Goal: Navigation & Orientation: Find specific page/section

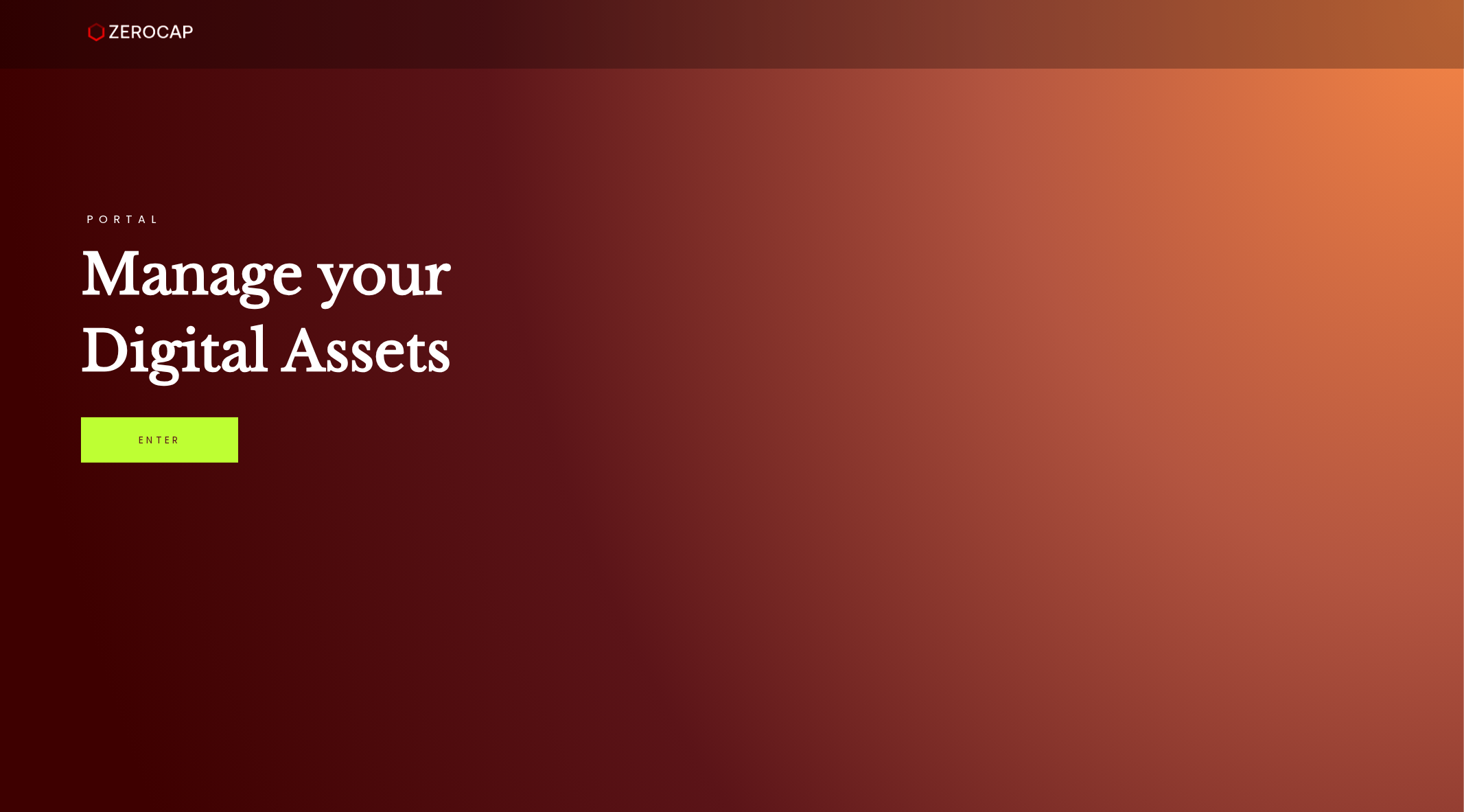
click at [168, 430] on link "Enter" at bounding box center [160, 439] width 157 height 45
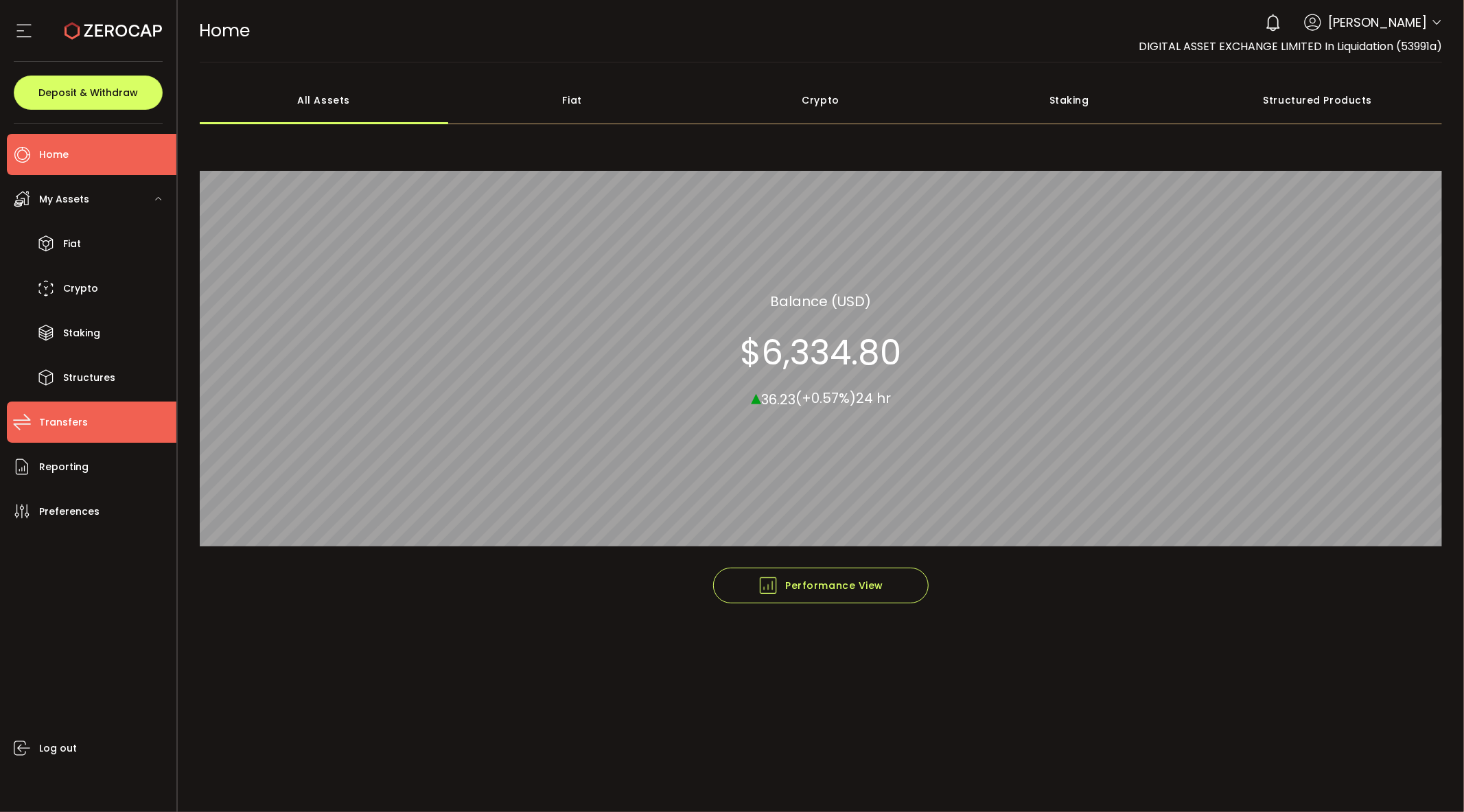
click at [80, 420] on span "Transfers" at bounding box center [63, 422] width 49 height 20
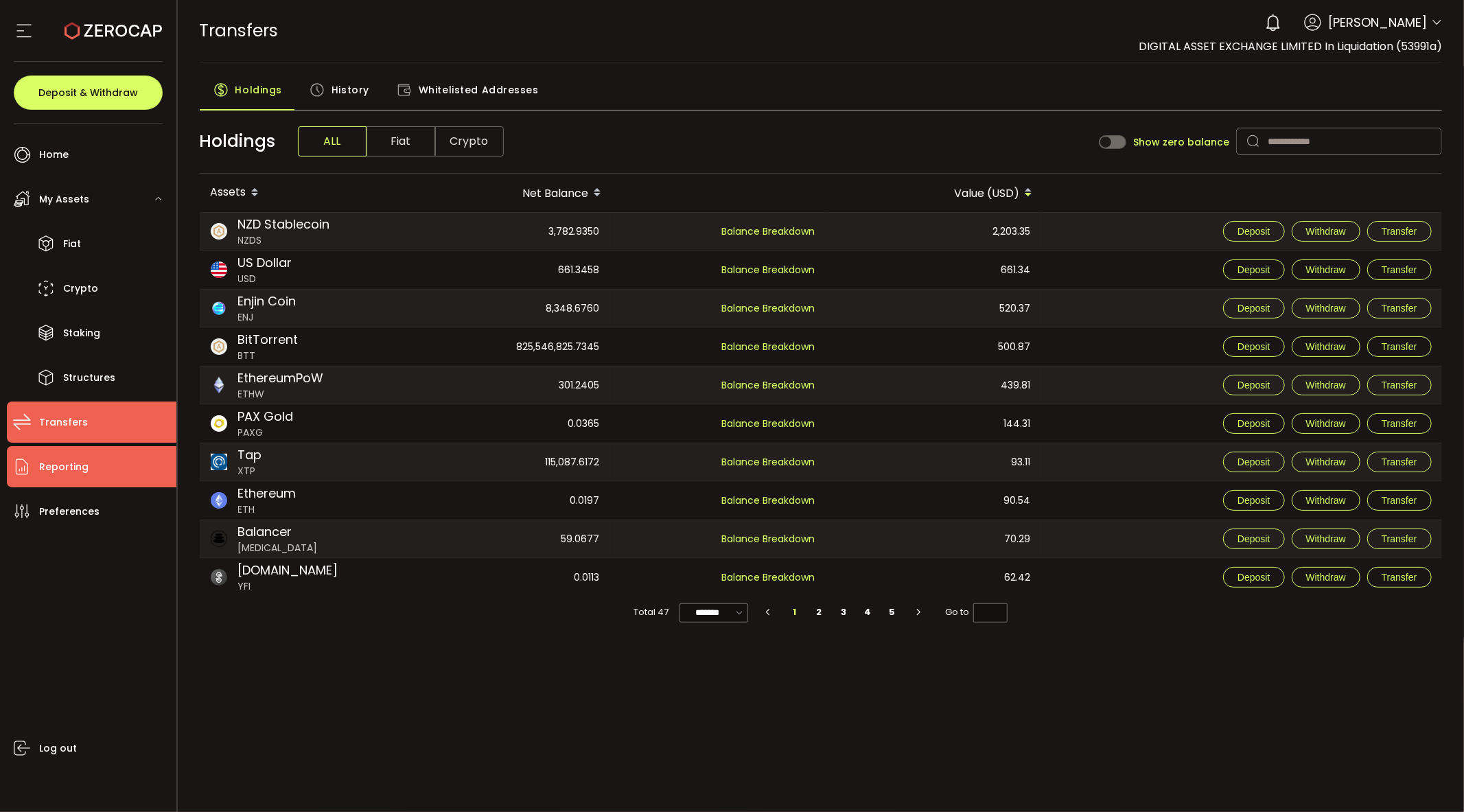
click at [79, 462] on span "Reporting" at bounding box center [63, 467] width 49 height 20
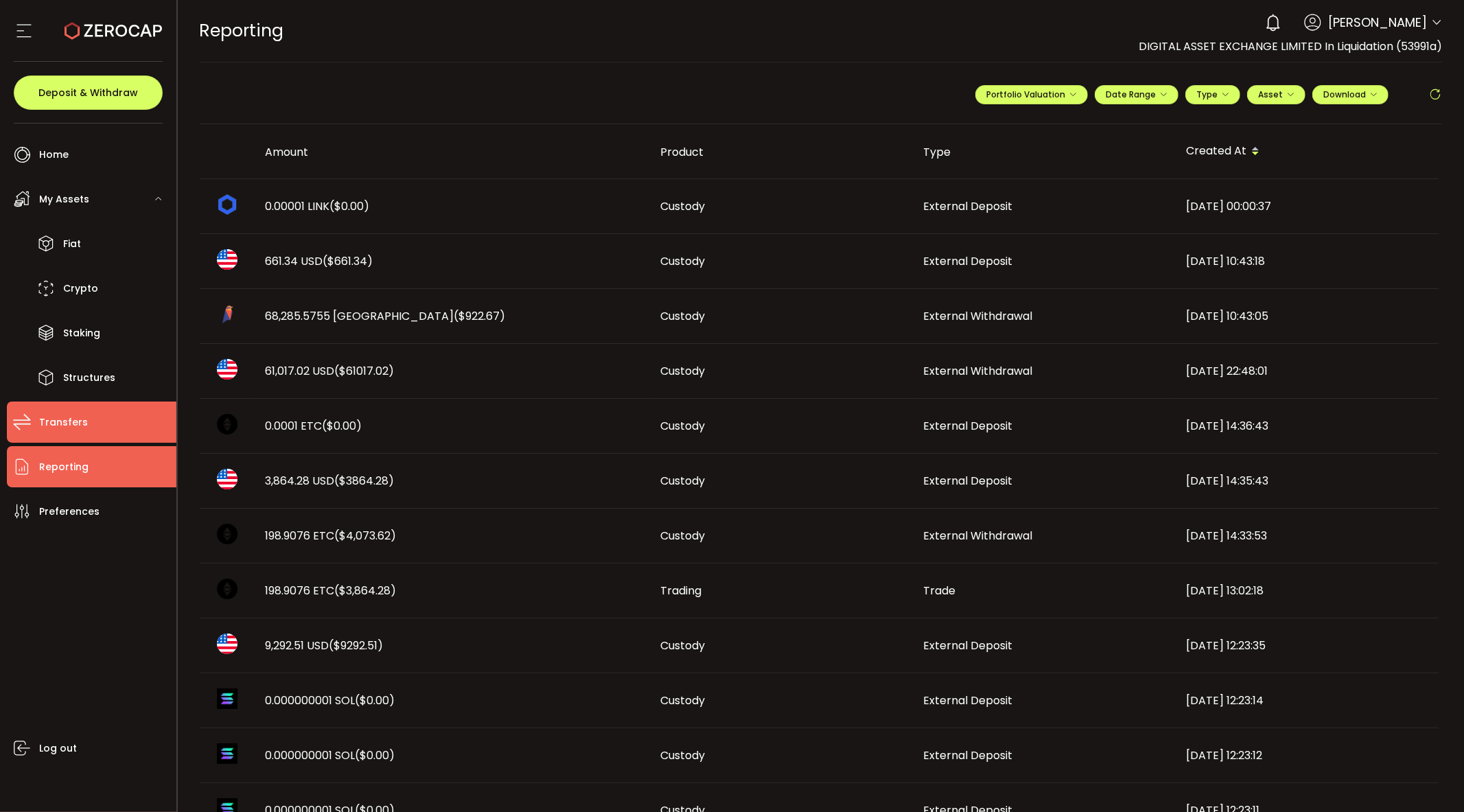
click at [81, 414] on span "Transfers" at bounding box center [63, 422] width 49 height 20
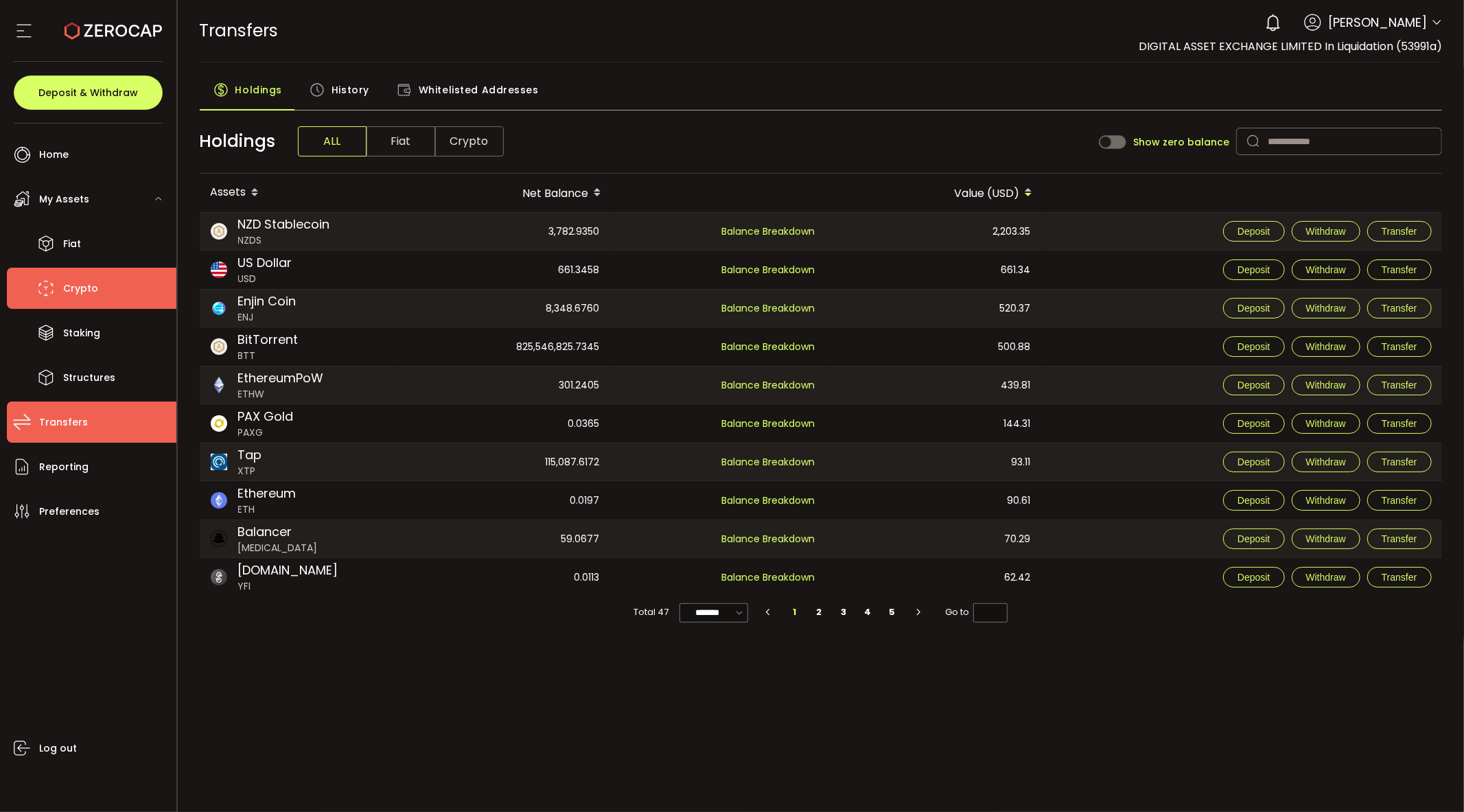
click at [72, 290] on span "Crypto" at bounding box center [81, 288] width 35 height 20
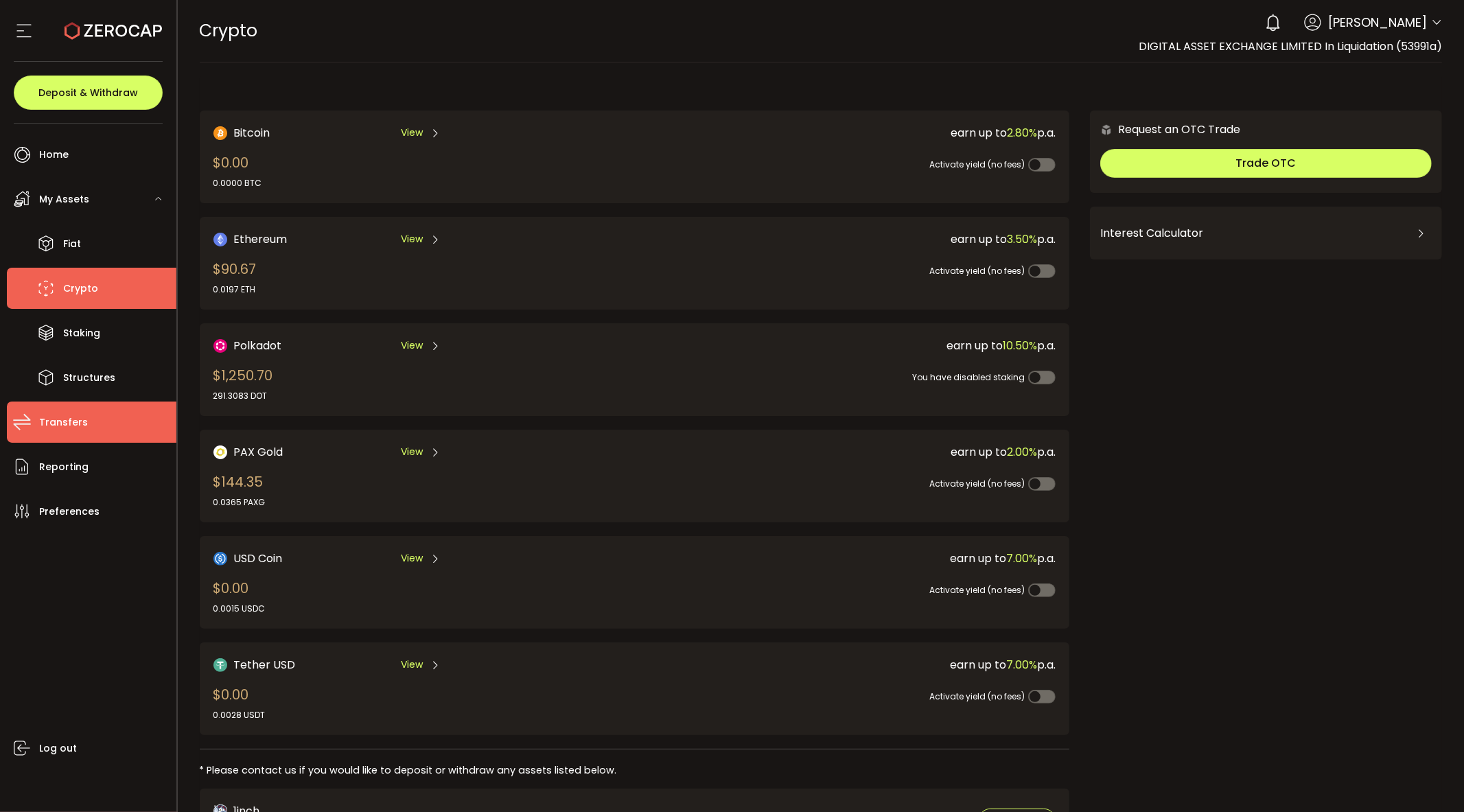
click at [76, 416] on span "Transfers" at bounding box center [63, 422] width 49 height 20
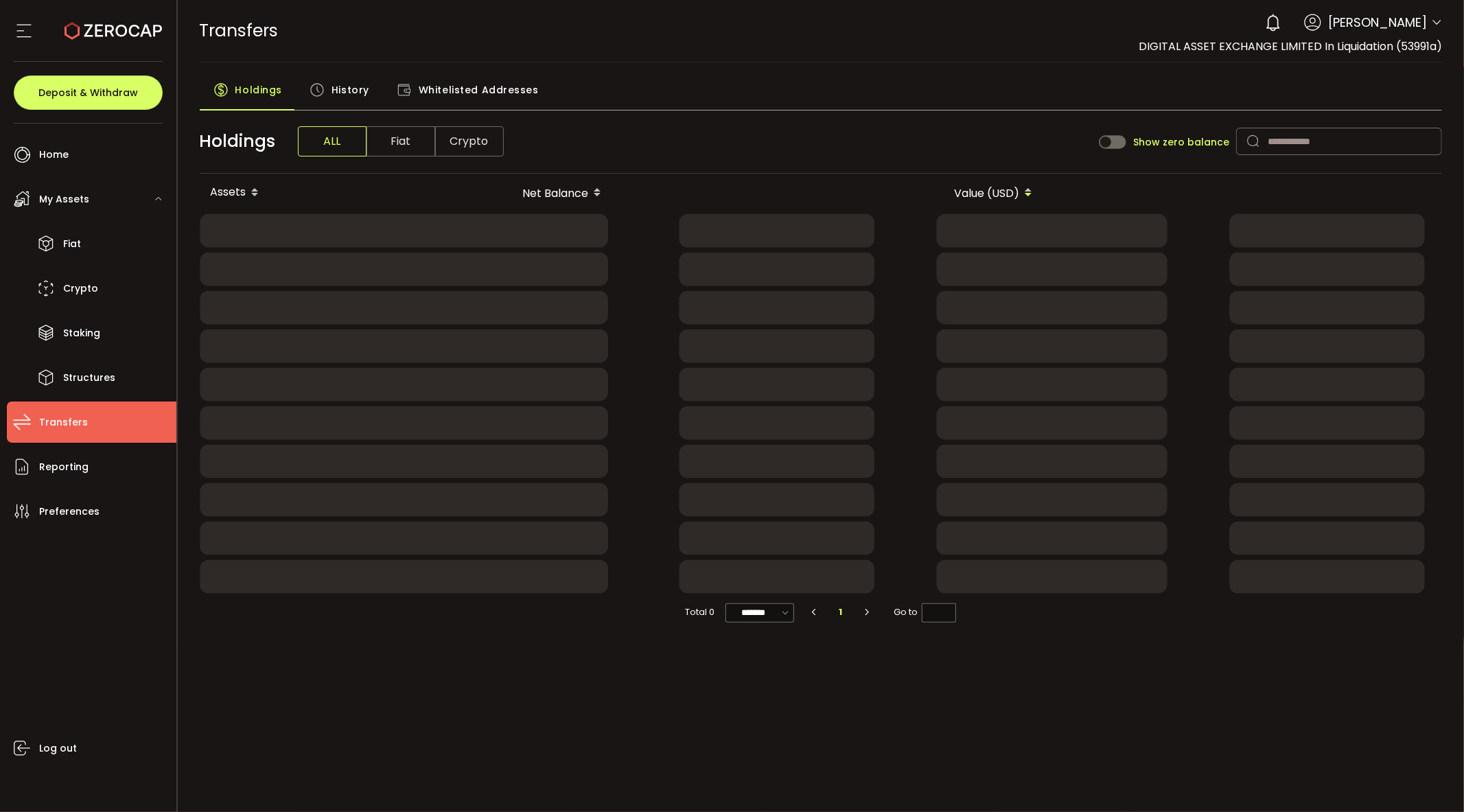
click at [361, 86] on span "History" at bounding box center [351, 90] width 37 height 28
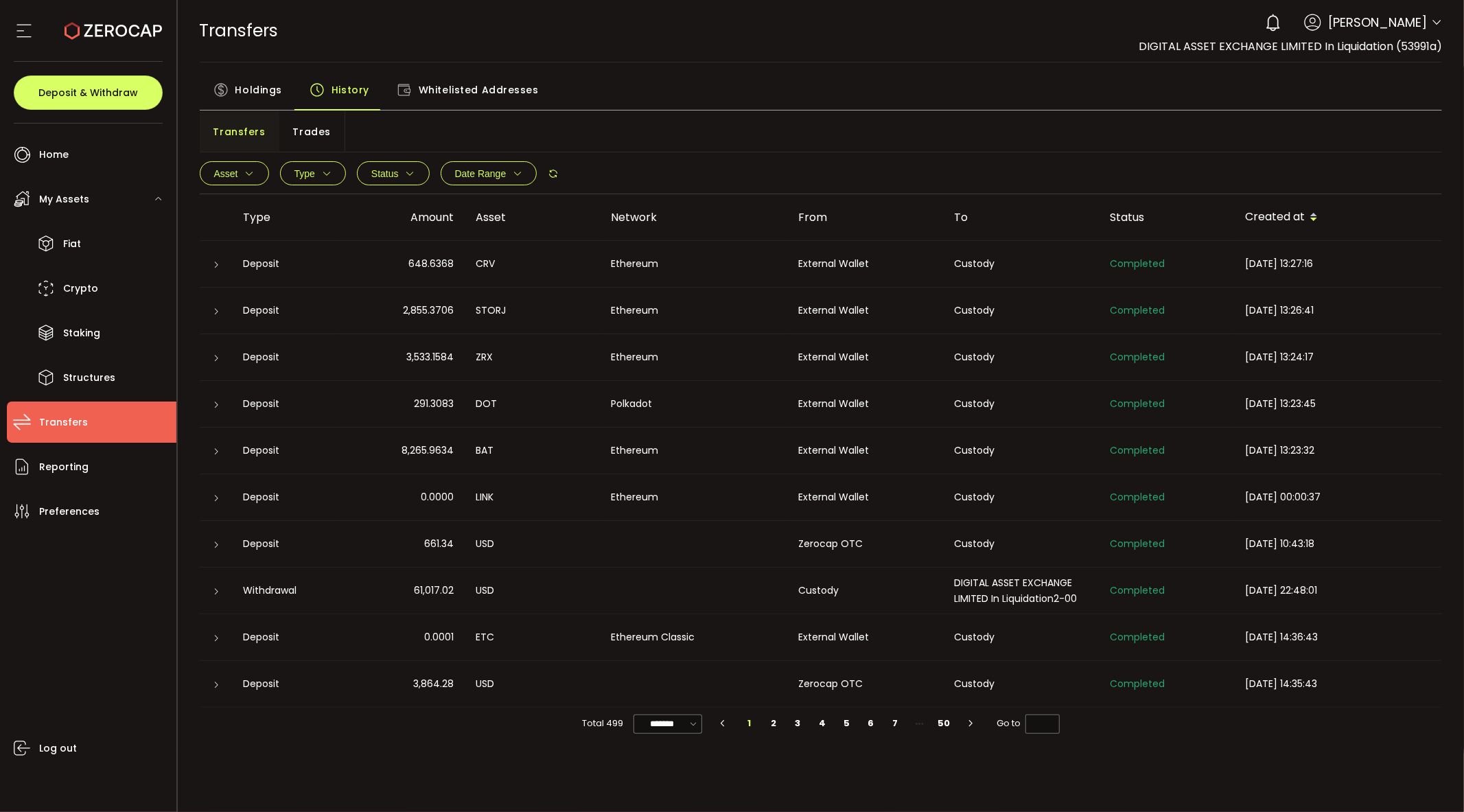
click at [242, 94] on span "Holdings" at bounding box center [258, 90] width 47 height 28
